Goal: Transaction & Acquisition: Purchase product/service

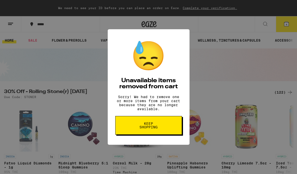
click at [211, 49] on div "😓 Unavailable items removed from cart Sorry! We had to remove one or more items…" at bounding box center [148, 87] width 297 height 174
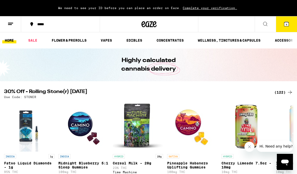
click at [34, 38] on link "SALE" at bounding box center [33, 40] width 14 height 6
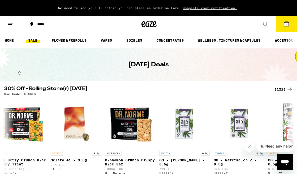
click at [109, 40] on link "VAPES" at bounding box center [106, 40] width 16 height 6
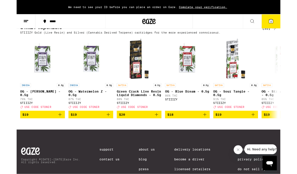
scroll to position [394, 0]
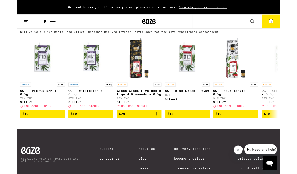
click at [287, 26] on icon at bounding box center [286, 24] width 6 height 6
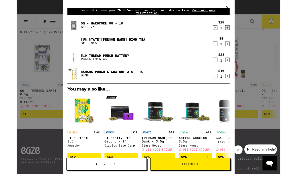
scroll to position [13, 0]
click at [222, 85] on icon "Decrement" at bounding box center [223, 85] width 3 height 0
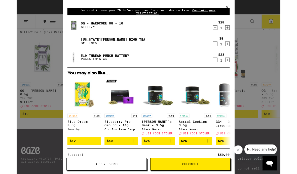
click at [223, 69] on icon "Decrement" at bounding box center [223, 67] width 5 height 6
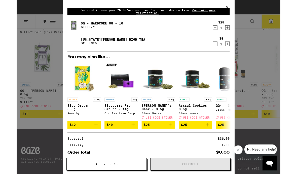
click at [221, 33] on icon "Decrement" at bounding box center [223, 31] width 5 height 6
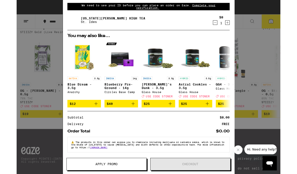
scroll to position [23, 0]
click at [220, 64] on img "Open page for Astral Cookies - 3.5g from Glass House" at bounding box center [201, 65] width 38 height 38
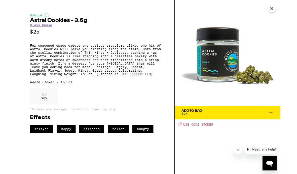
click at [285, 8] on icon "Close" at bounding box center [287, 10] width 6 height 8
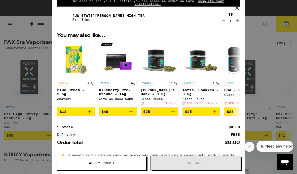
scroll to position [270, 0]
click at [259, 24] on div "Your Cart We need to see your ID before you can place an order on Eaze. Complet…" at bounding box center [148, 87] width 297 height 174
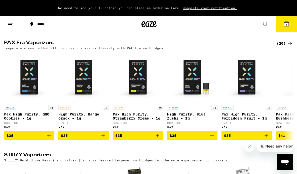
click at [251, 20] on div "***** 1" at bounding box center [148, 24] width 297 height 16
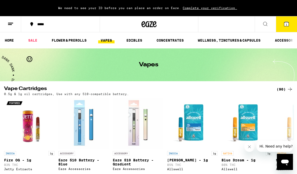
click at [286, 38] on link "ACCESSORIES" at bounding box center [287, 40] width 30 height 6
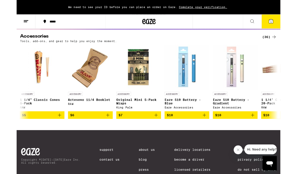
scroll to position [0, 490]
click at [265, 132] on icon "Add to bag" at bounding box center [265, 129] width 6 height 6
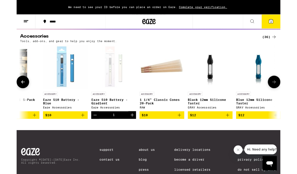
scroll to position [0, 627]
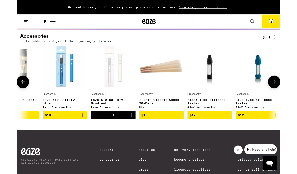
click at [217, 81] on img "Open page for Black 12mm Silicone Taster from GRAV Accessories" at bounding box center [217, 75] width 38 height 50
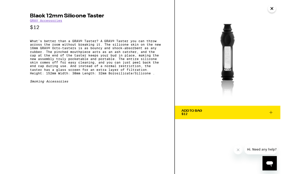
click at [285, 125] on icon at bounding box center [286, 126] width 6 height 6
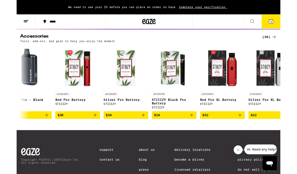
scroll to position [0, 1667]
